Goal: Communication & Community: Participate in discussion

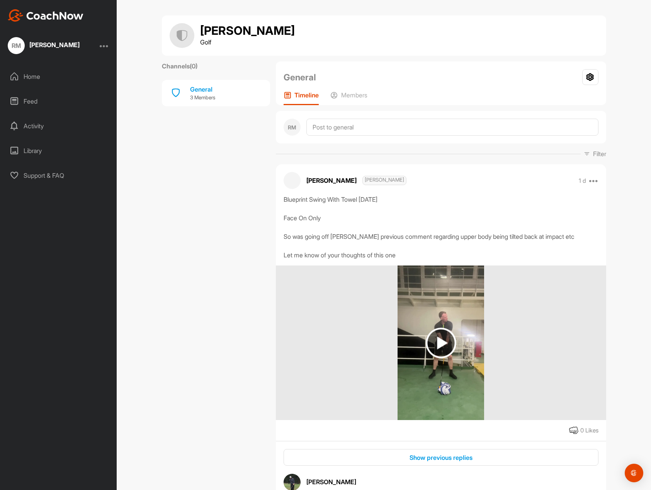
scroll to position [292, 0]
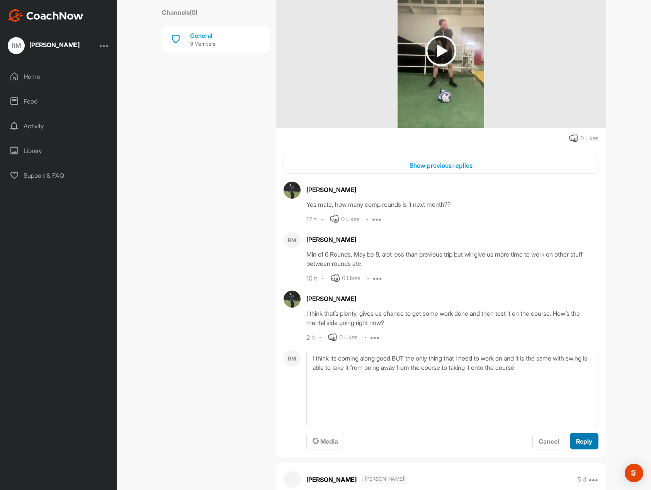
type textarea "I think its coming along good BUT the only thing that i need to work on and it …"
click at [582, 442] on span "Reply" at bounding box center [584, 442] width 16 height 8
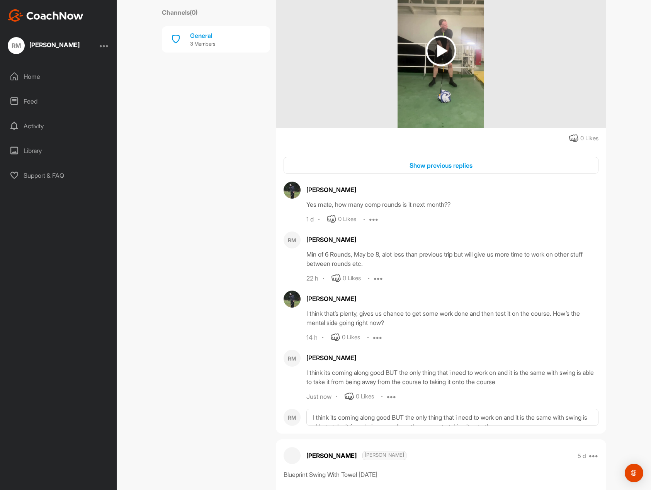
click at [44, 71] on div "Home" at bounding box center [58, 76] width 109 height 19
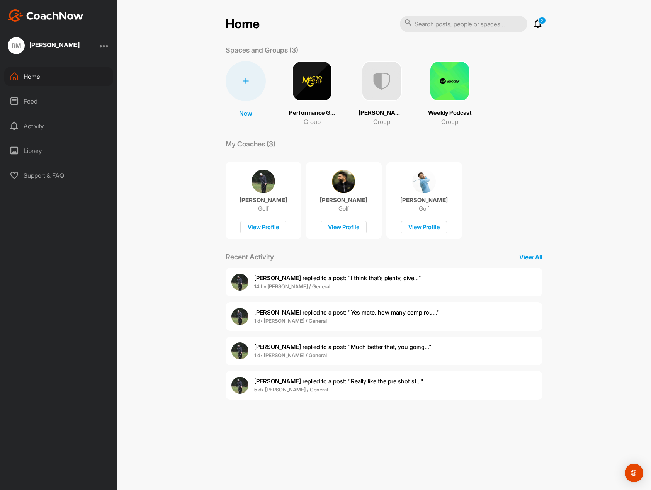
click at [542, 26] on div "Home 2 Notifications Invitations [DATE] [PERSON_NAME] replied to a post : "I th…" at bounding box center [384, 210] width 332 height 390
click at [540, 24] on icon at bounding box center [537, 23] width 9 height 9
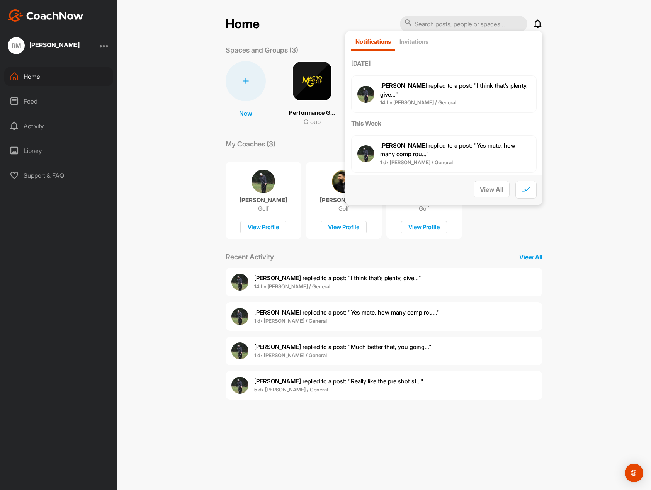
click at [540, 24] on icon at bounding box center [537, 23] width 9 height 9
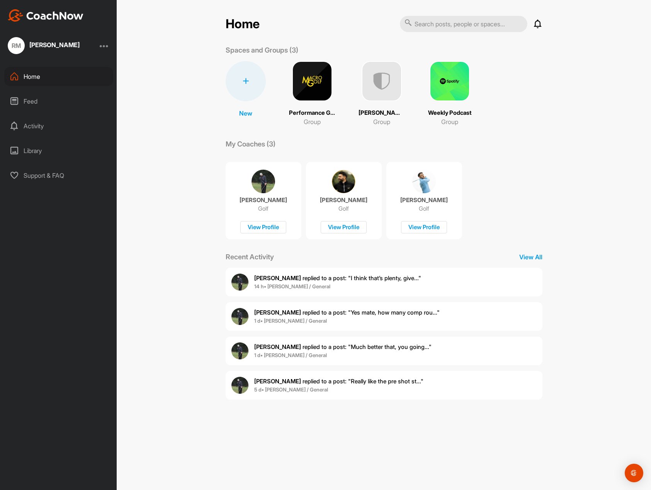
click at [39, 75] on div "Home" at bounding box center [58, 76] width 109 height 19
click at [312, 278] on span "[PERSON_NAME] replied to a post : "I think that’s plenty, give..."" at bounding box center [337, 277] width 167 height 7
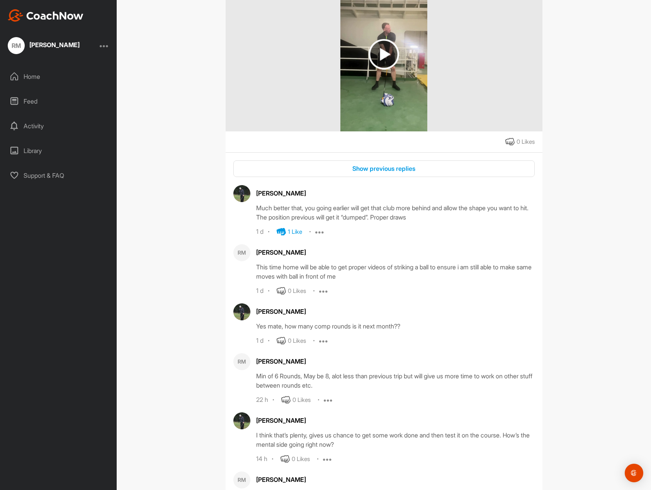
scroll to position [328, 0]
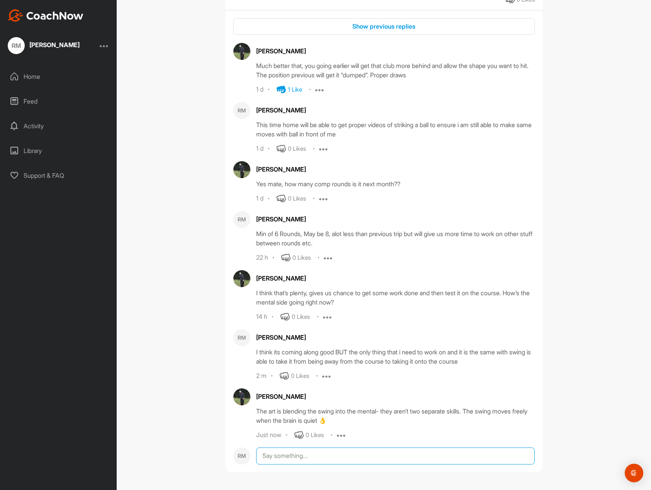
click at [303, 453] on textarea at bounding box center [395, 456] width 279 height 17
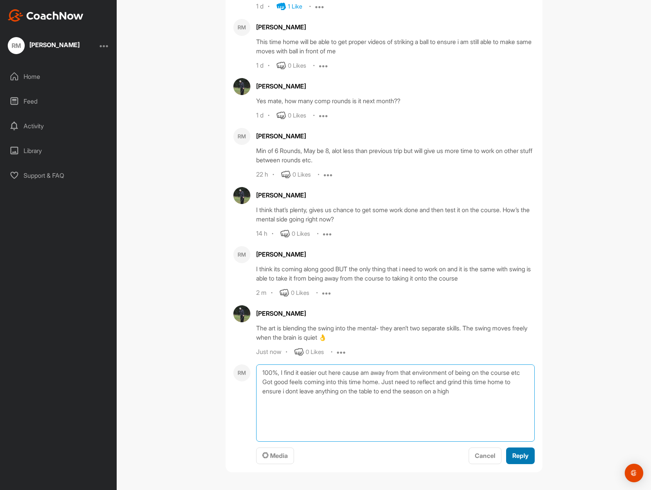
type textarea "100%, I find it easier out here cause am away from that environment of being on…"
click at [516, 452] on span "Reply" at bounding box center [521, 456] width 16 height 8
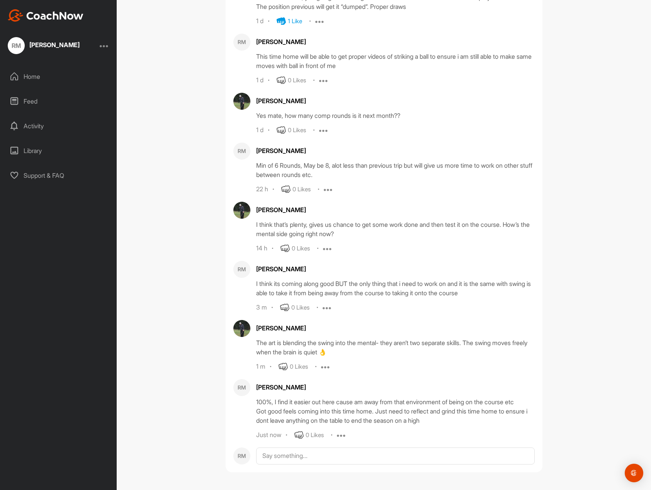
scroll to position [379, 0]
